Goal: Task Accomplishment & Management: Manage account settings

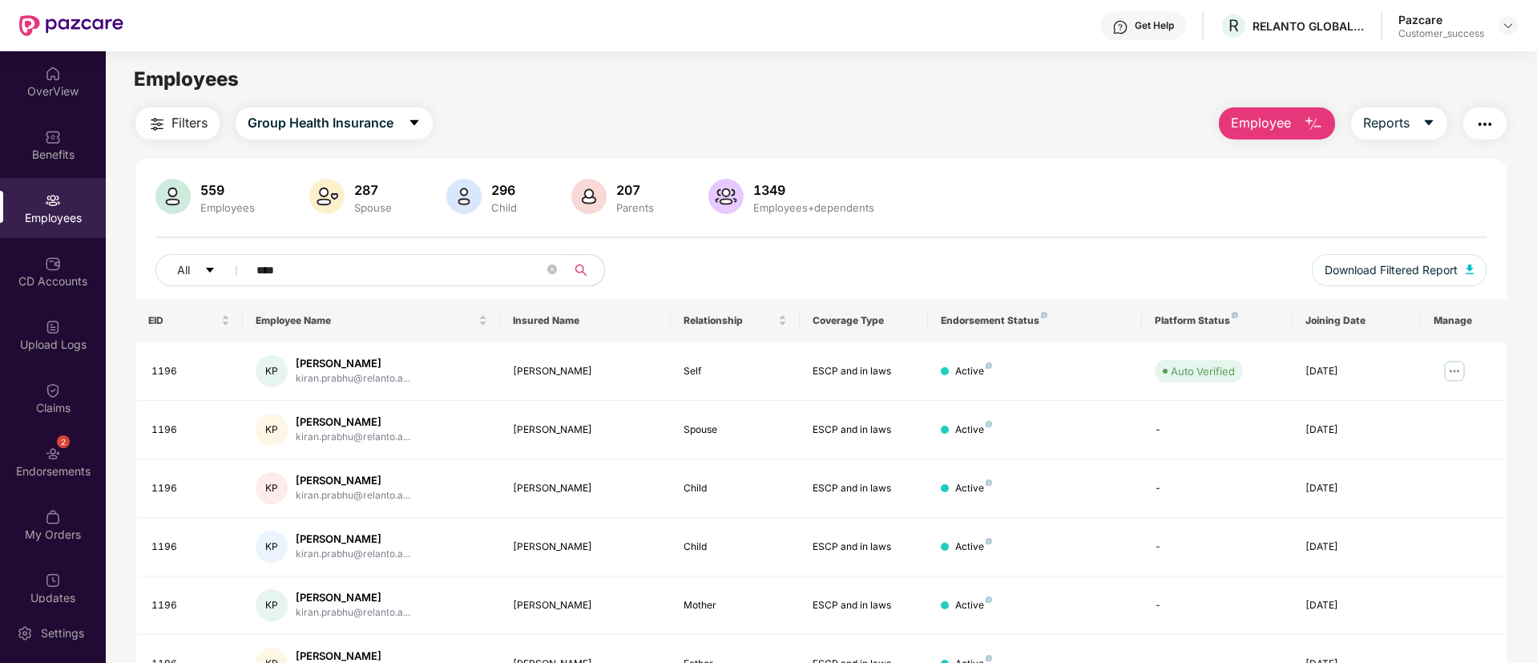
scroll to position [88, 0]
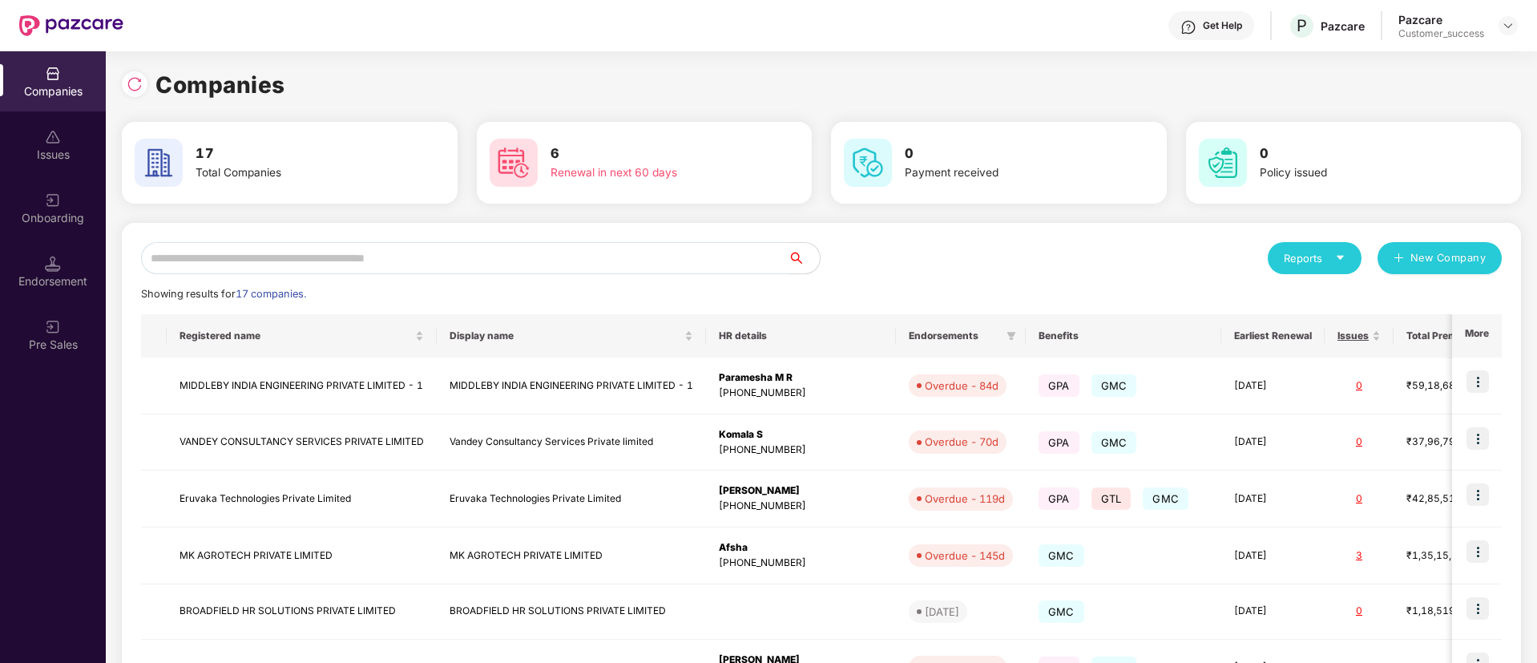
click at [389, 248] on input "text" at bounding box center [464, 258] width 647 height 32
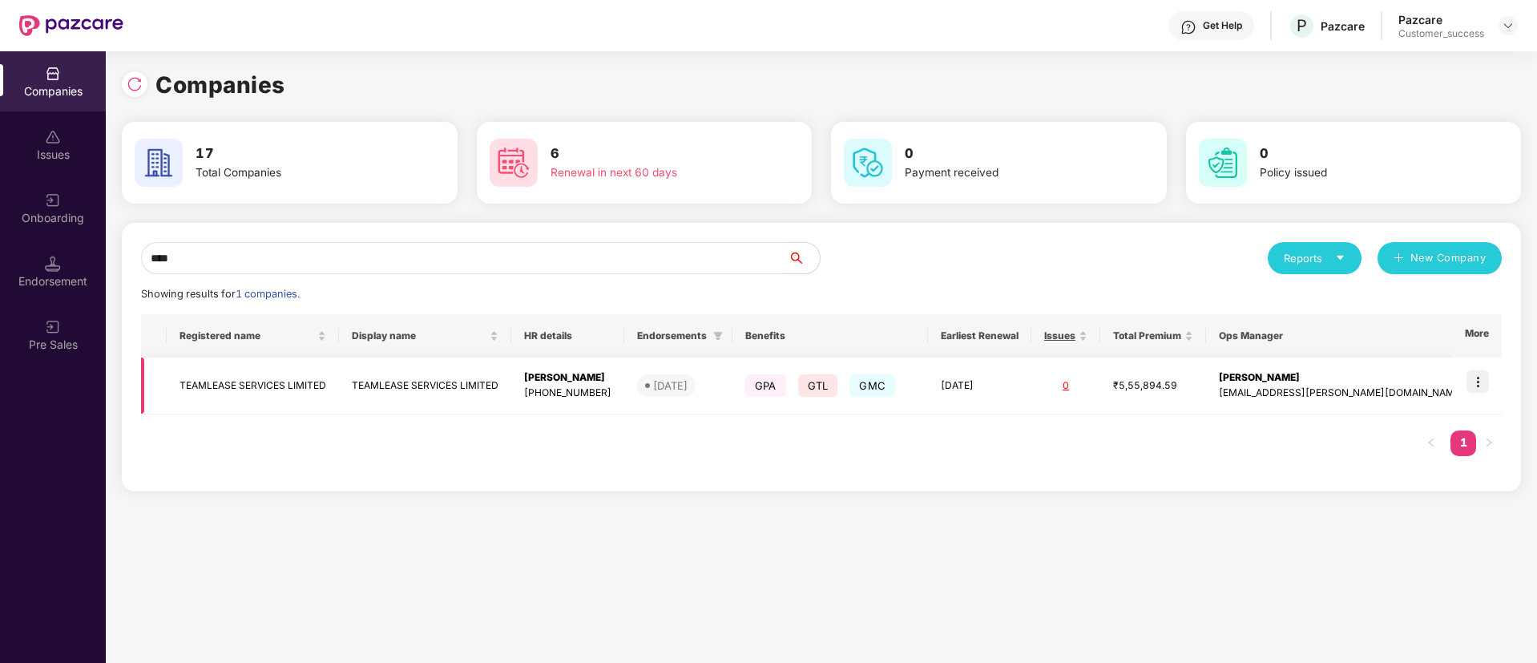
type input "****"
click at [1487, 375] on img at bounding box center [1477, 381] width 22 height 22
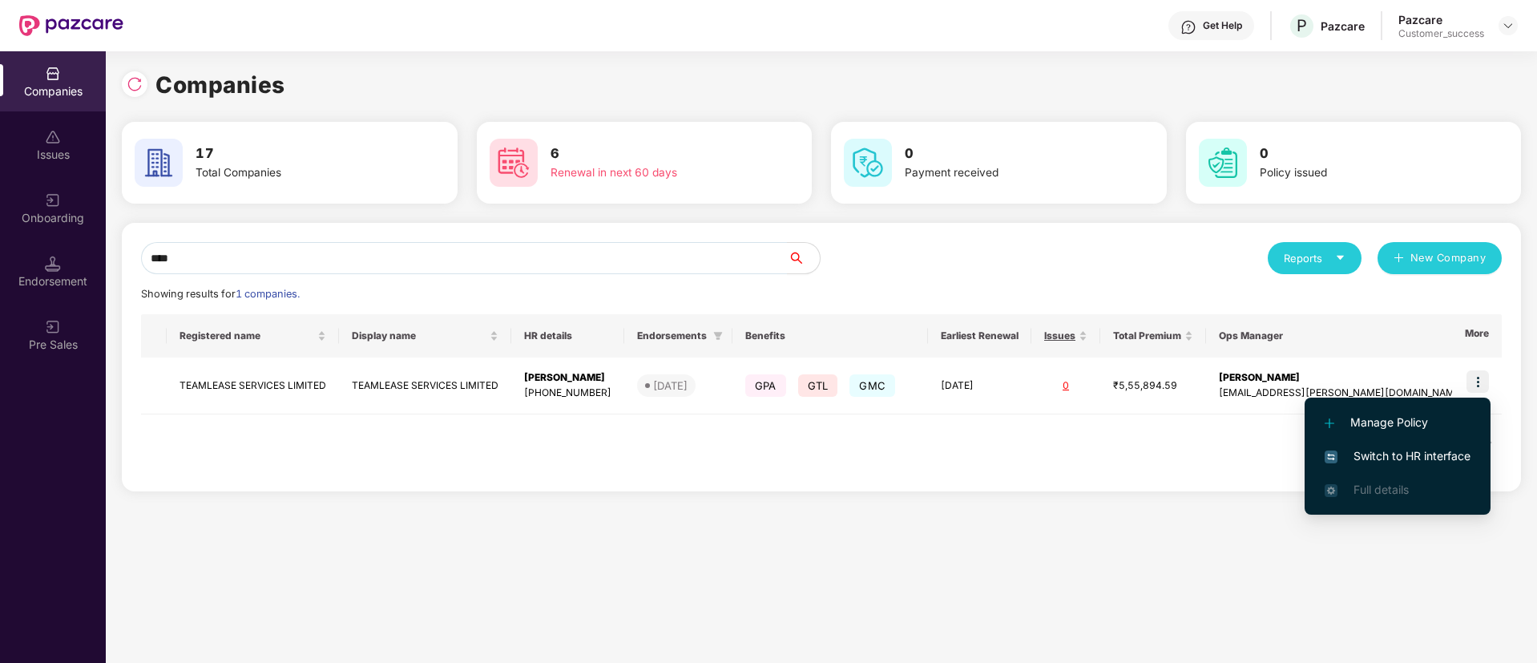
click at [1410, 456] on span "Switch to HR interface" at bounding box center [1398, 456] width 146 height 18
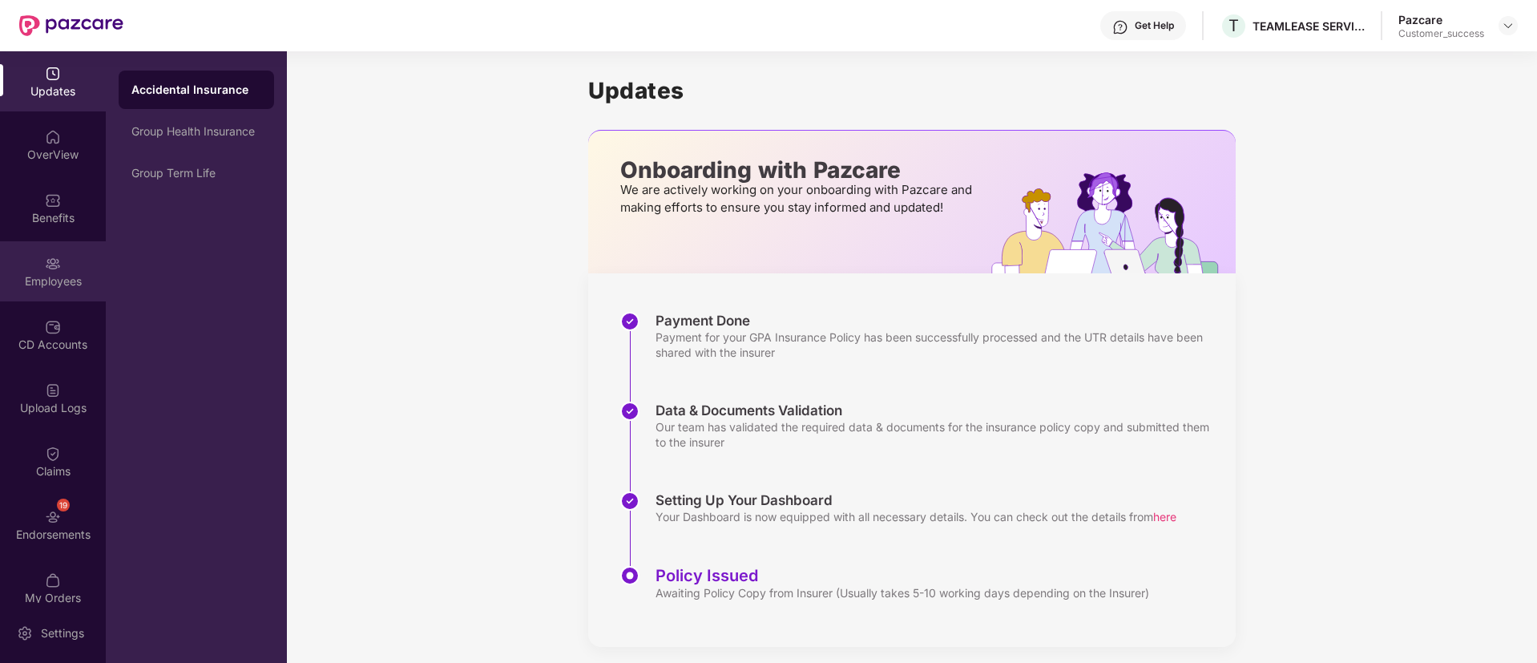
click at [50, 276] on div "Employees" at bounding box center [53, 281] width 106 height 16
